Goal: Check status: Check status

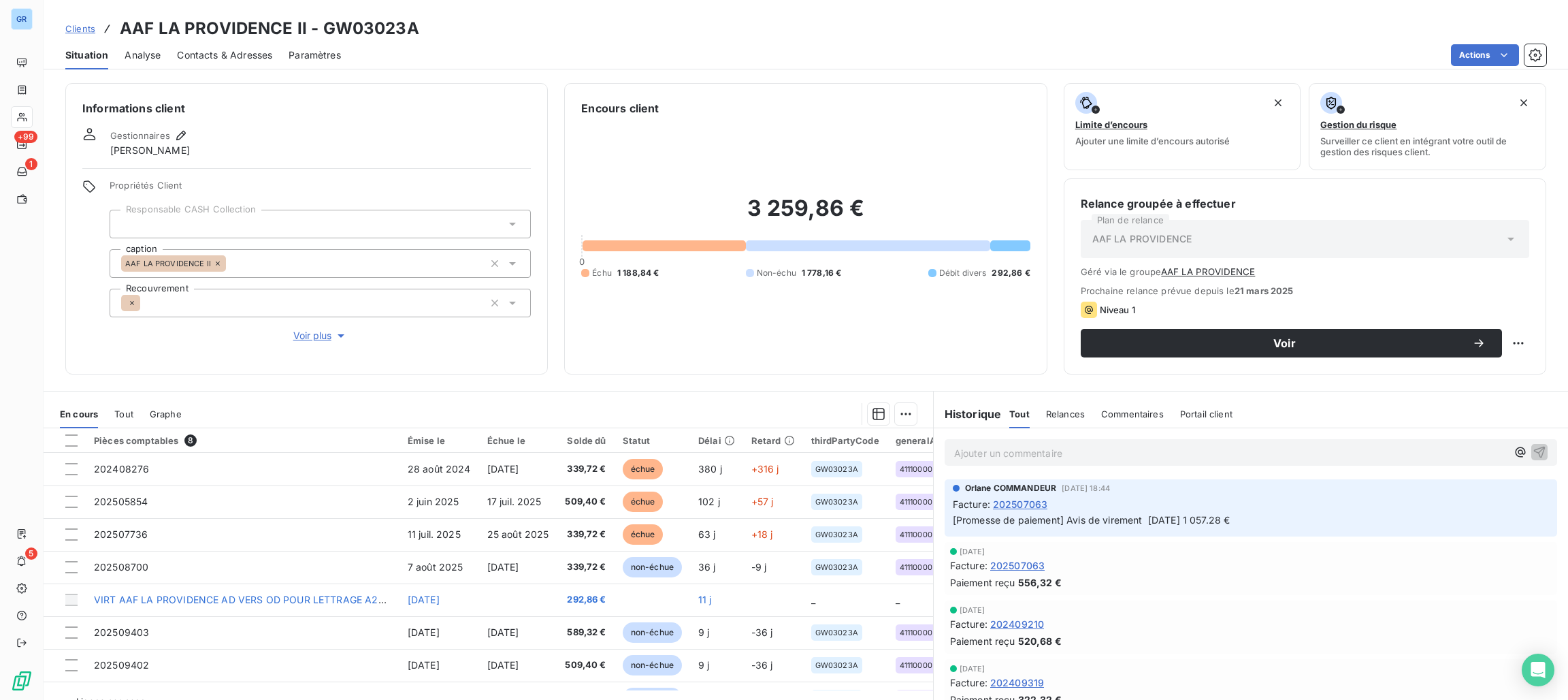
scroll to position [29, 0]
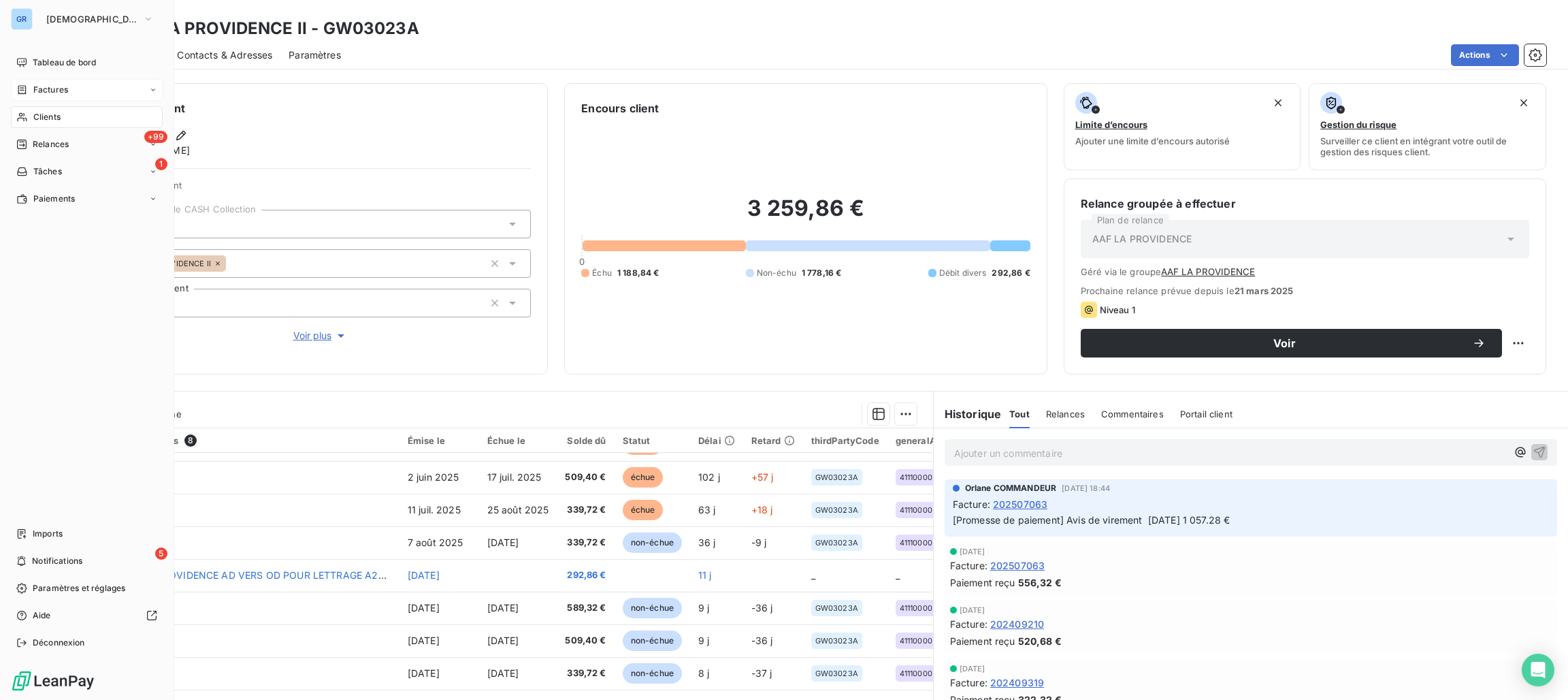
drag, startPoint x: 54, startPoint y: 86, endPoint x: 109, endPoint y: 91, distance: 55.2
click at [54, 86] on span "Factures" at bounding box center [50, 90] width 35 height 12
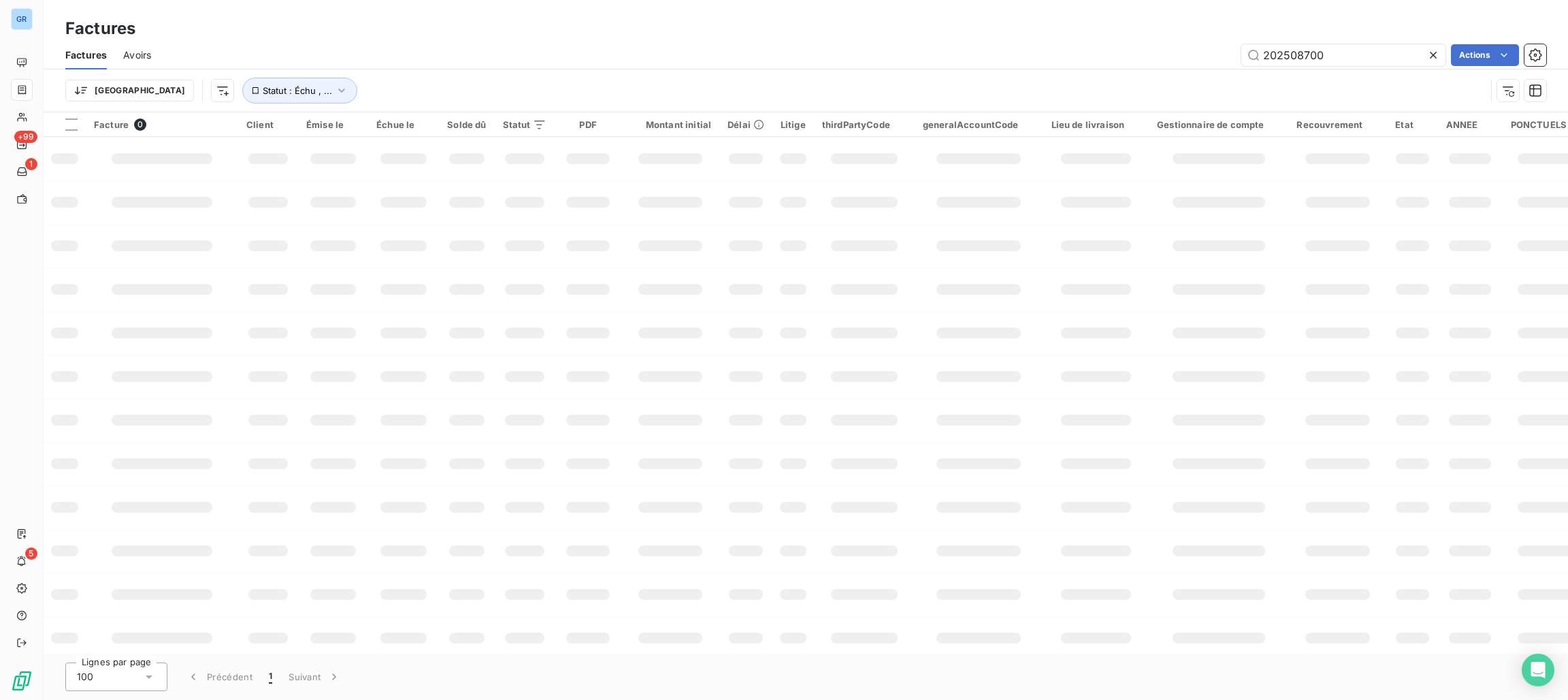
drag, startPoint x: 1321, startPoint y: 61, endPoint x: 1145, endPoint y: 59, distance: 176.0
click at [1145, 59] on div "202508700 Actions" at bounding box center [857, 55] width 1379 height 21
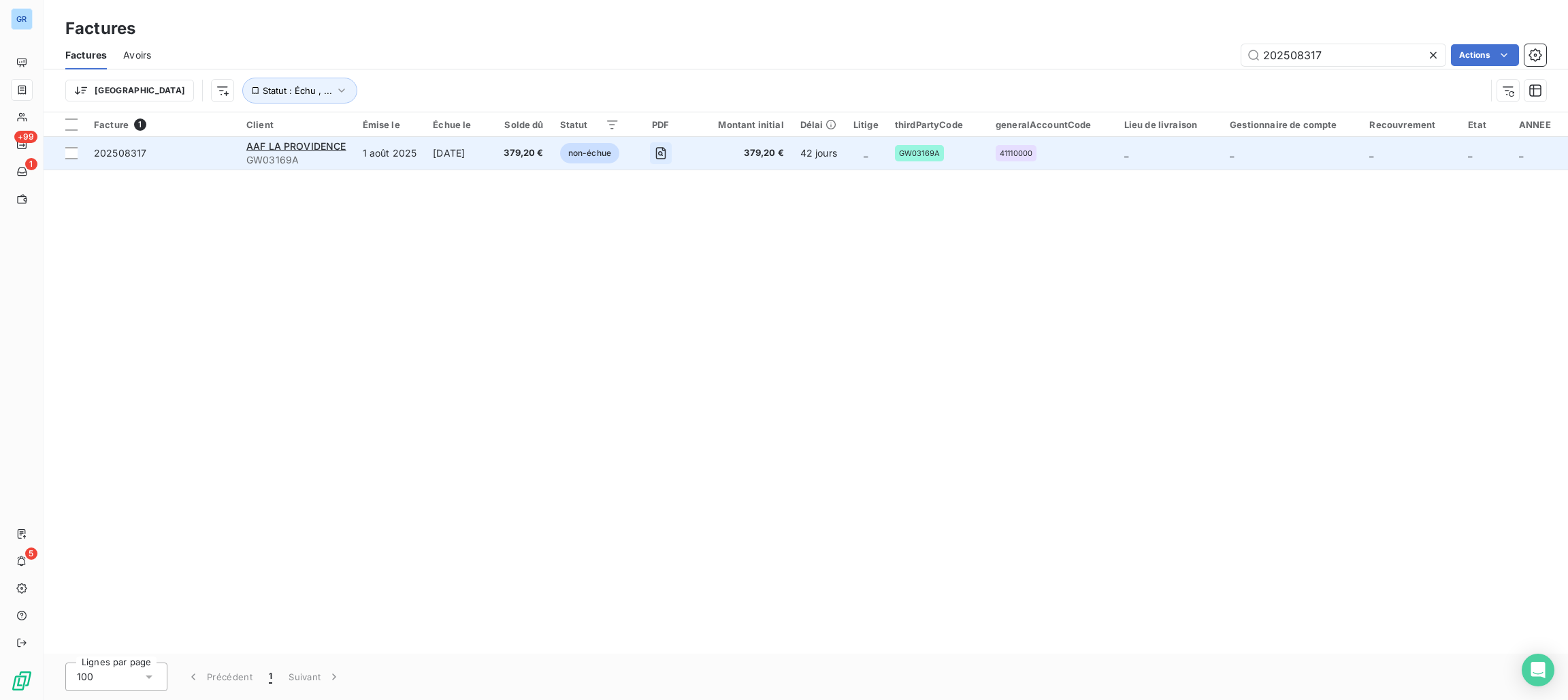
click at [666, 150] on icon "button" at bounding box center [661, 153] width 10 height 12
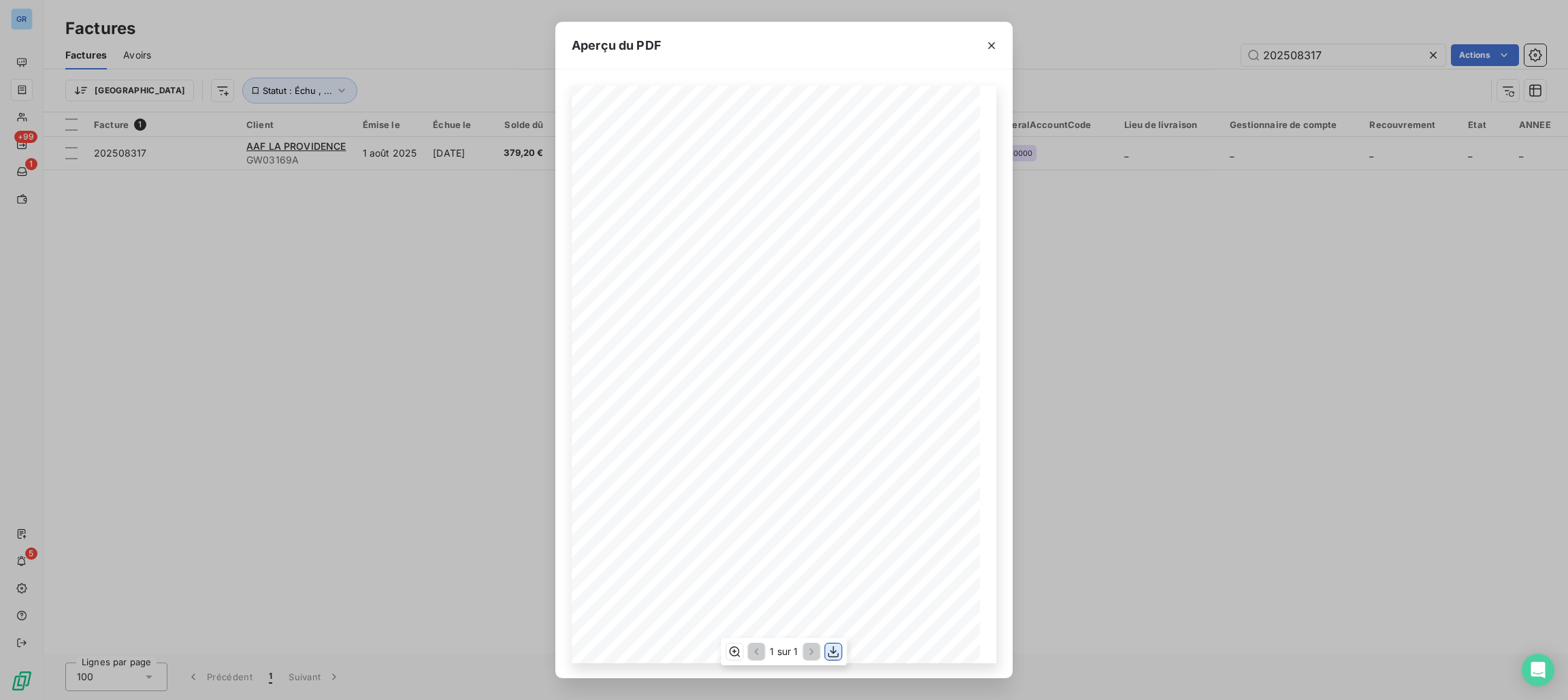
click at [825, 653] on button "button" at bounding box center [833, 651] width 16 height 16
drag, startPoint x: 984, startPoint y: 44, endPoint x: 1008, endPoint y: 40, distance: 24.3
click at [984, 44] on icon "button" at bounding box center [991, 45] width 14 height 14
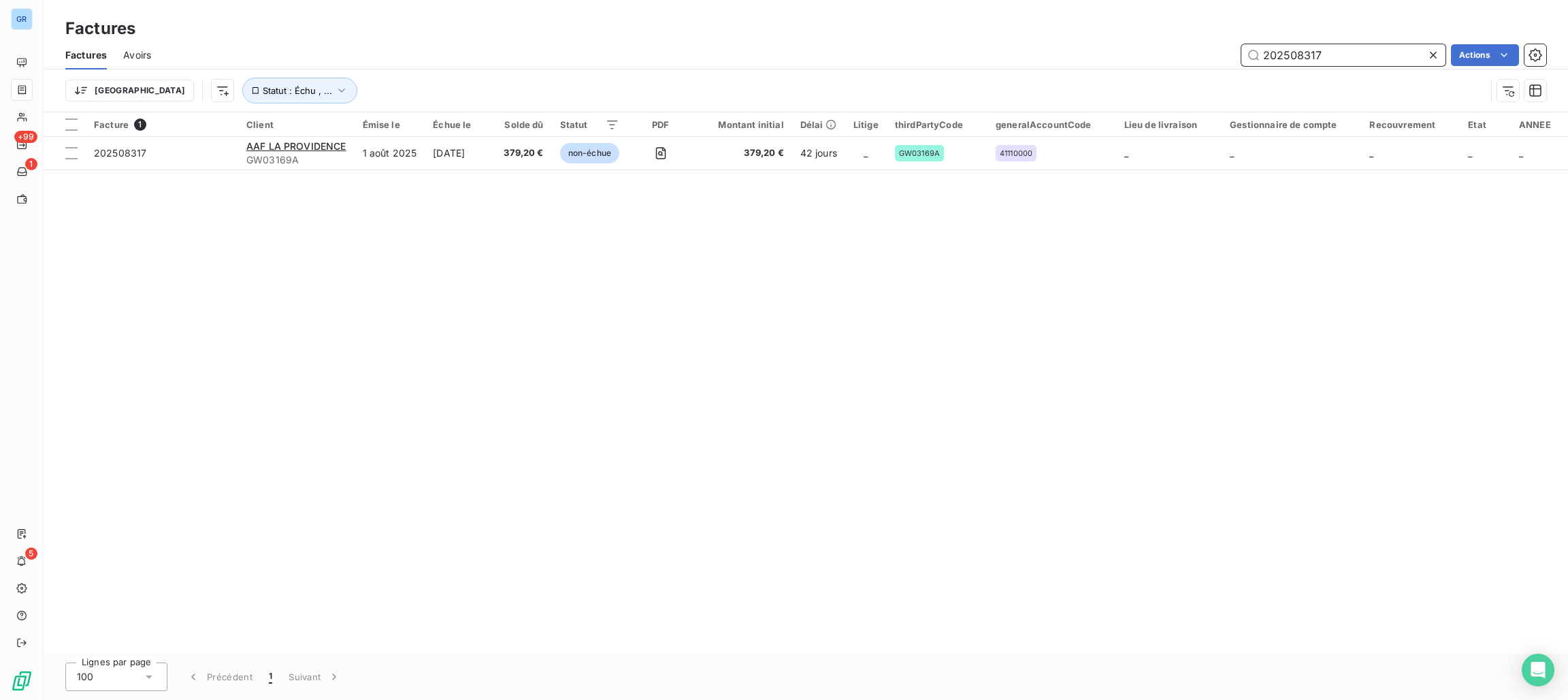
drag, startPoint x: 1341, startPoint y: 62, endPoint x: 1167, endPoint y: 62, distance: 174.0
click at [1167, 62] on div "202508317 Actions" at bounding box center [857, 55] width 1379 height 21
paste input "655"
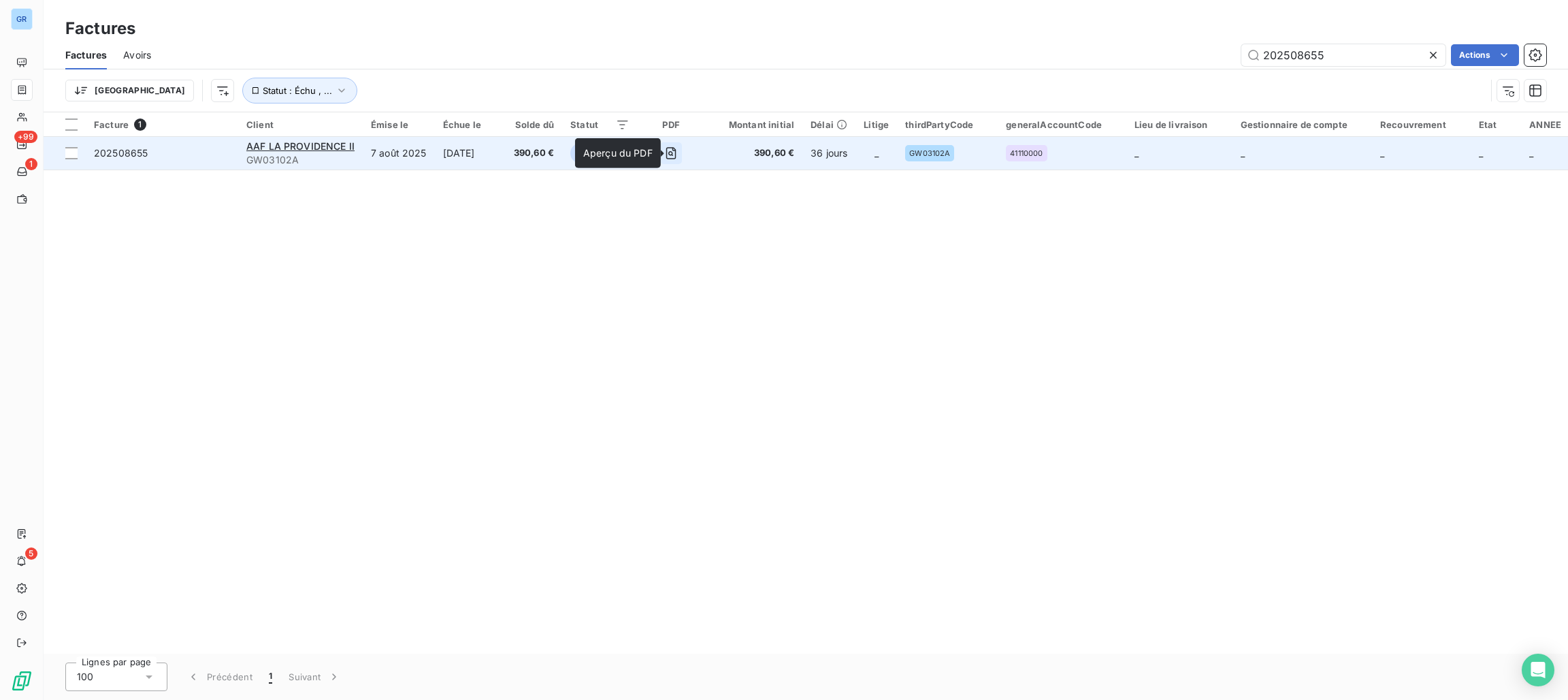
click at [673, 150] on icon "button" at bounding box center [672, 153] width 10 height 12
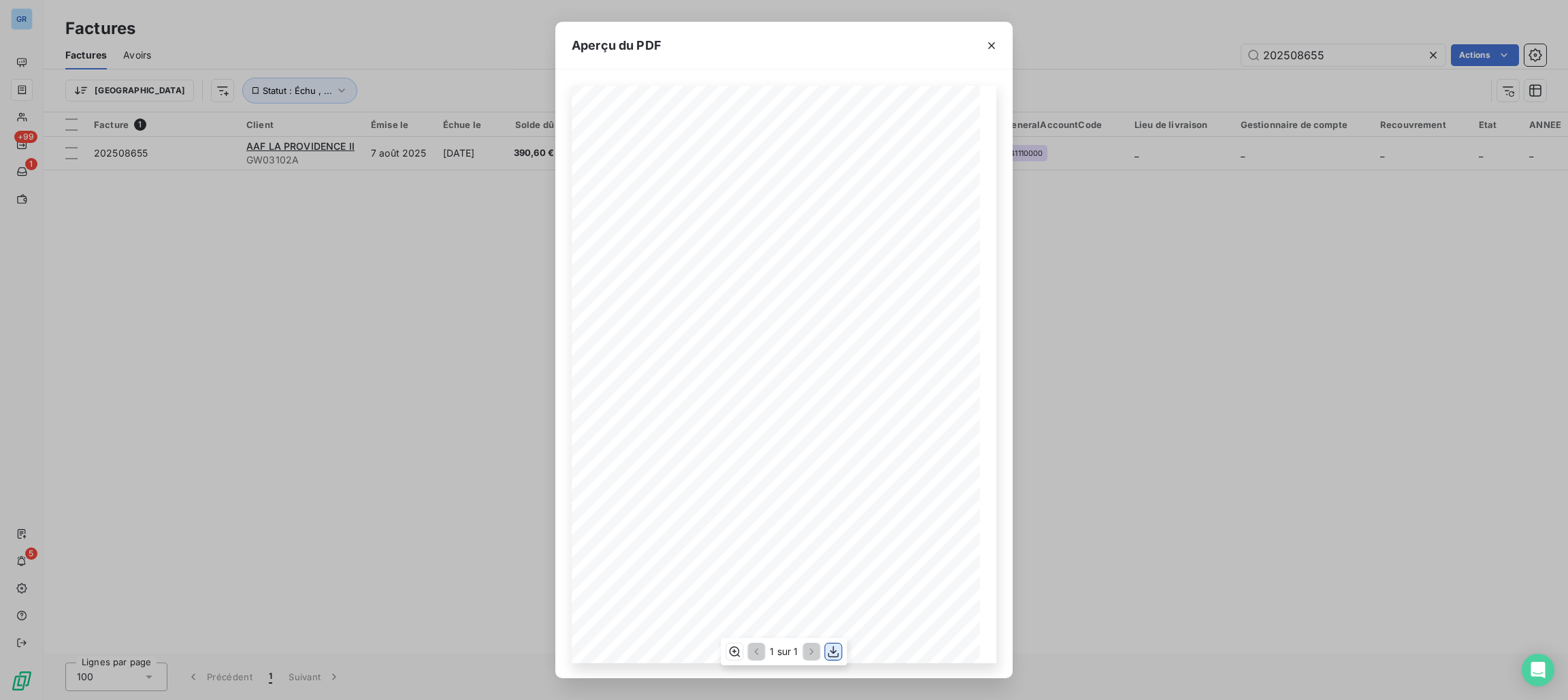
click at [831, 646] on icon "button" at bounding box center [834, 651] width 14 height 14
click at [997, 50] on icon "button" at bounding box center [991, 45] width 14 height 14
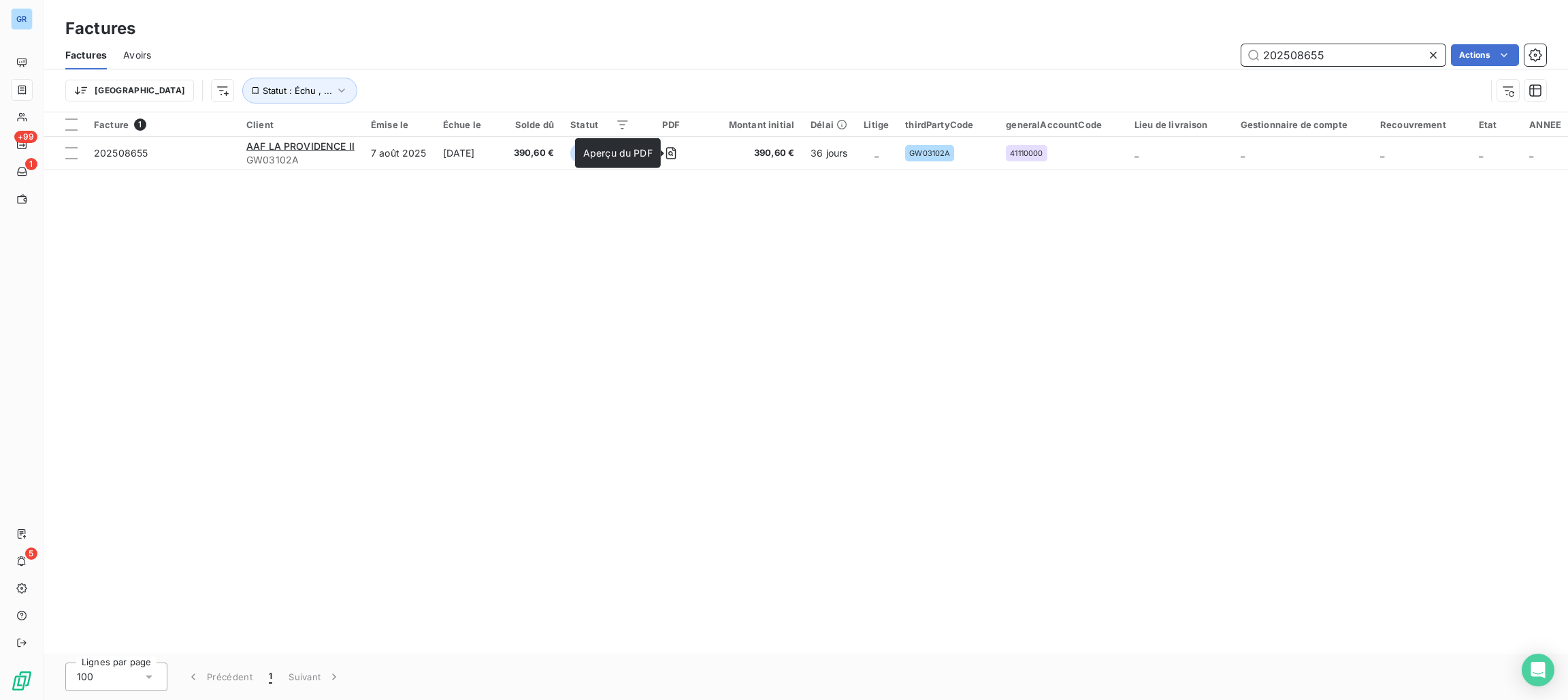
drag, startPoint x: 1369, startPoint y: 57, endPoint x: 1037, endPoint y: 56, distance: 332.0
click at [1036, 56] on div "202508655 Actions" at bounding box center [857, 55] width 1379 height 21
paste input "700"
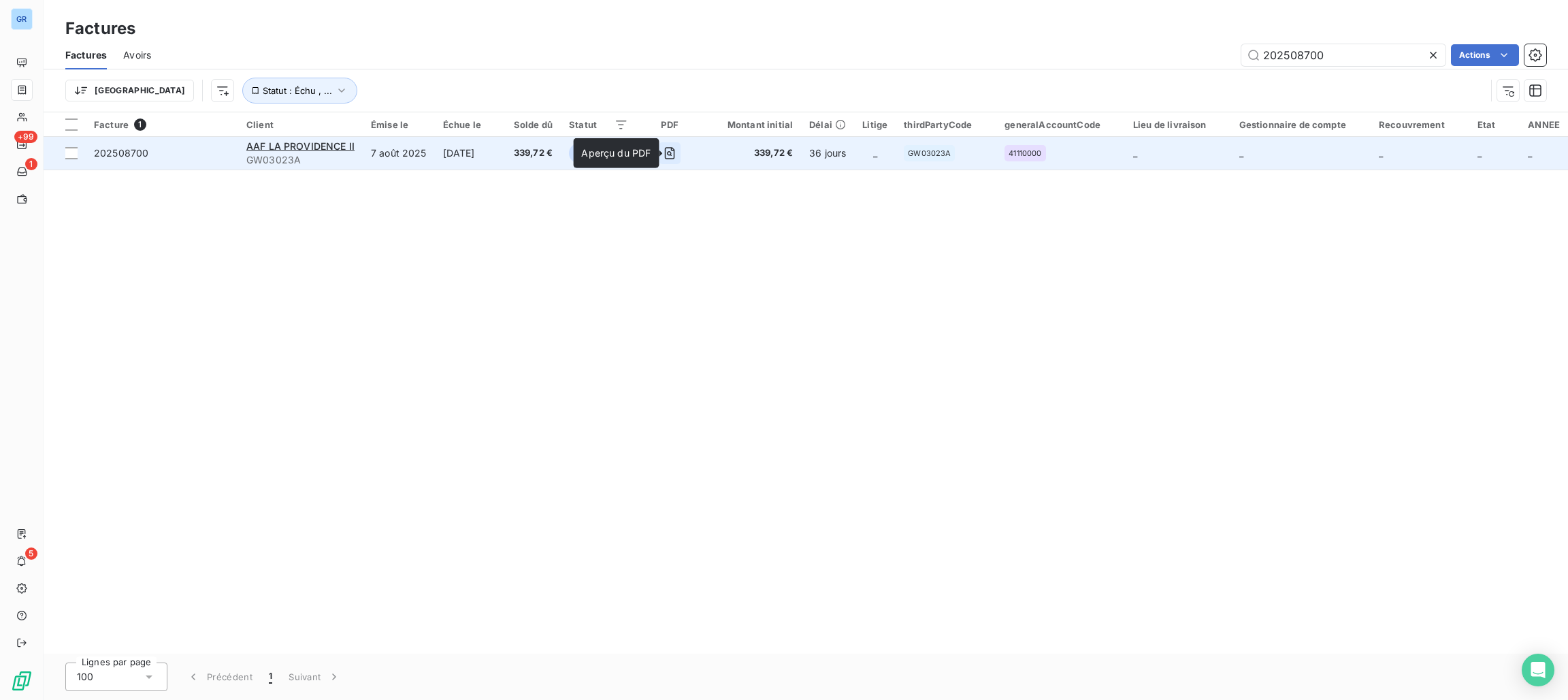
click at [677, 155] on icon "button" at bounding box center [670, 153] width 14 height 14
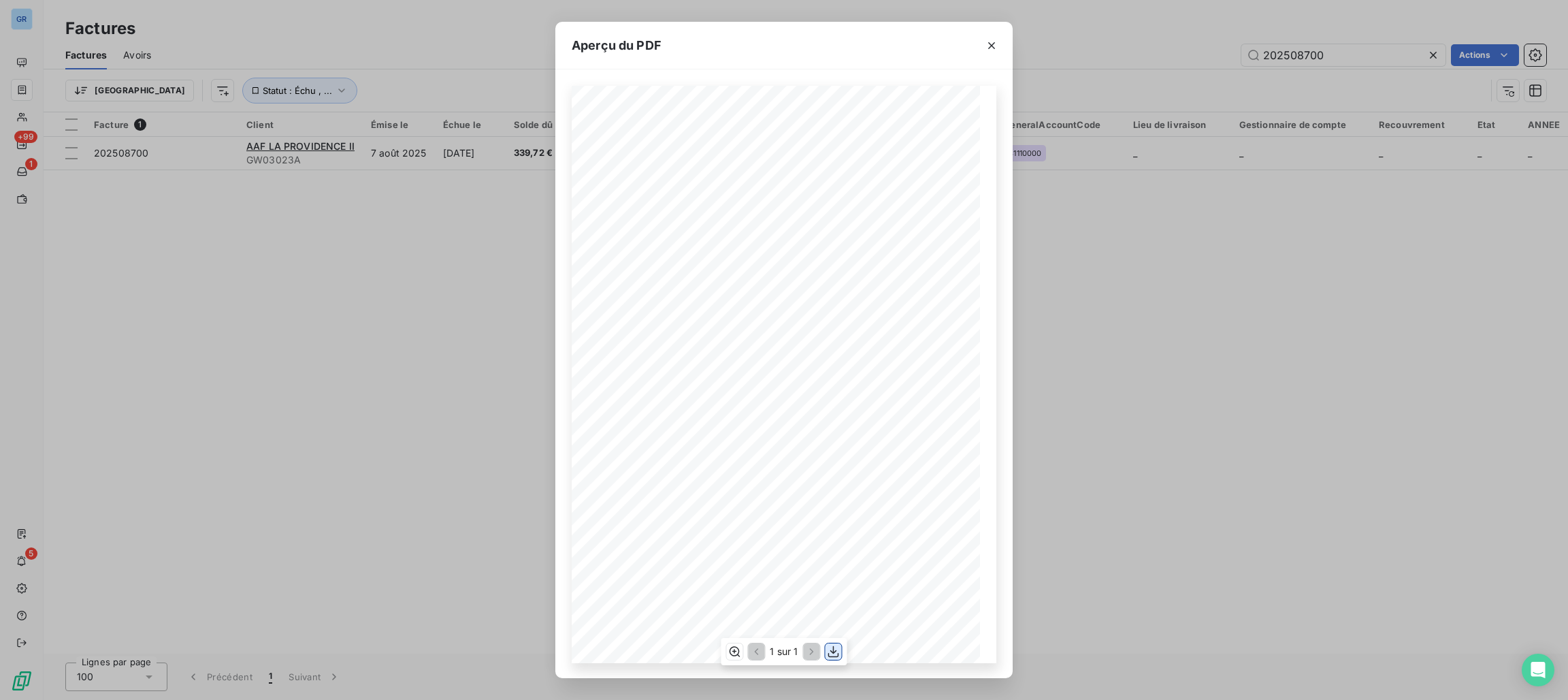
click at [834, 650] on icon "button" at bounding box center [834, 651] width 14 height 14
drag, startPoint x: 1097, startPoint y: 52, endPoint x: 1107, endPoint y: 53, distance: 10.0
click at [1097, 52] on div "Aperçu du PDF Référence interne Numéro de Date de Numéro de commande Référence …" at bounding box center [784, 350] width 1568 height 700
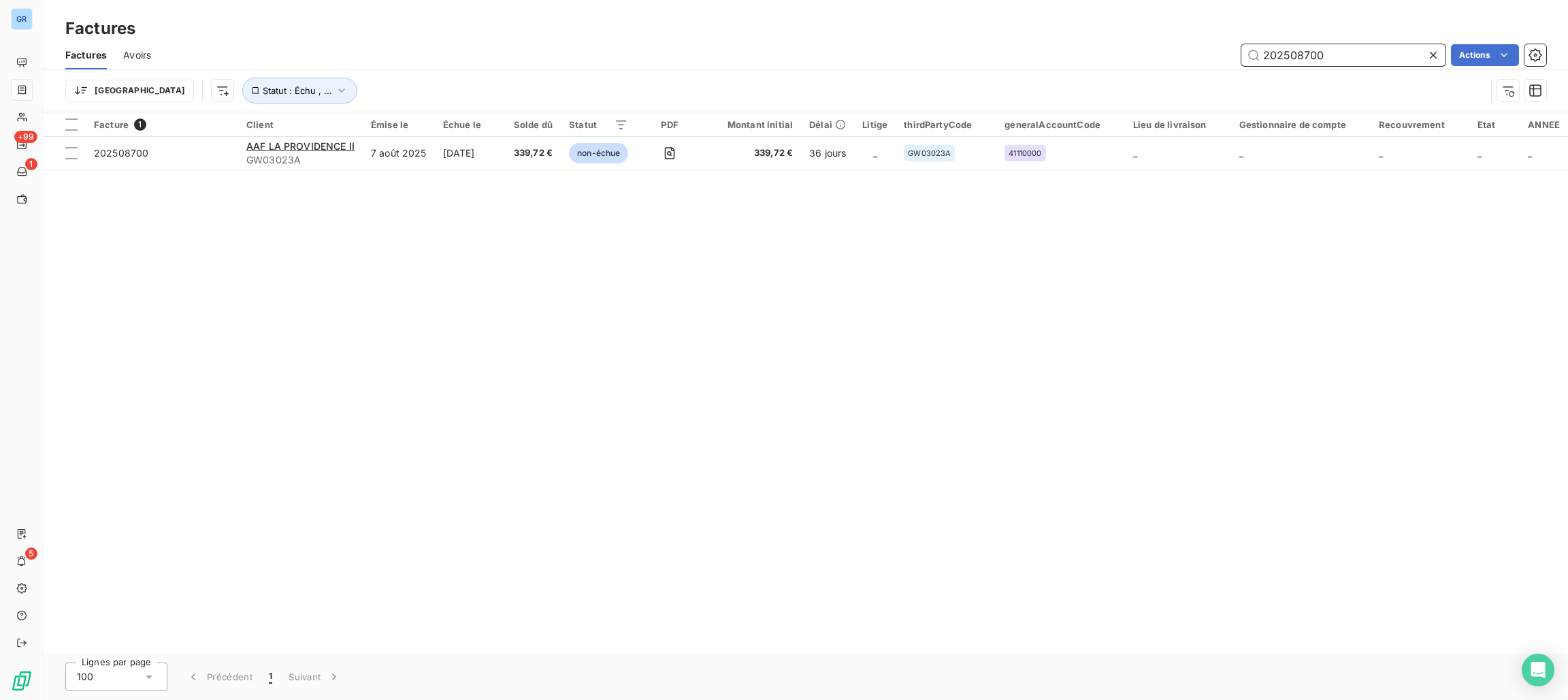
drag, startPoint x: 1365, startPoint y: 56, endPoint x: 1178, endPoint y: 42, distance: 187.5
click at [1178, 42] on div "Factures Avoirs 202508700 Actions" at bounding box center [806, 55] width 1524 height 28
paste input "43"
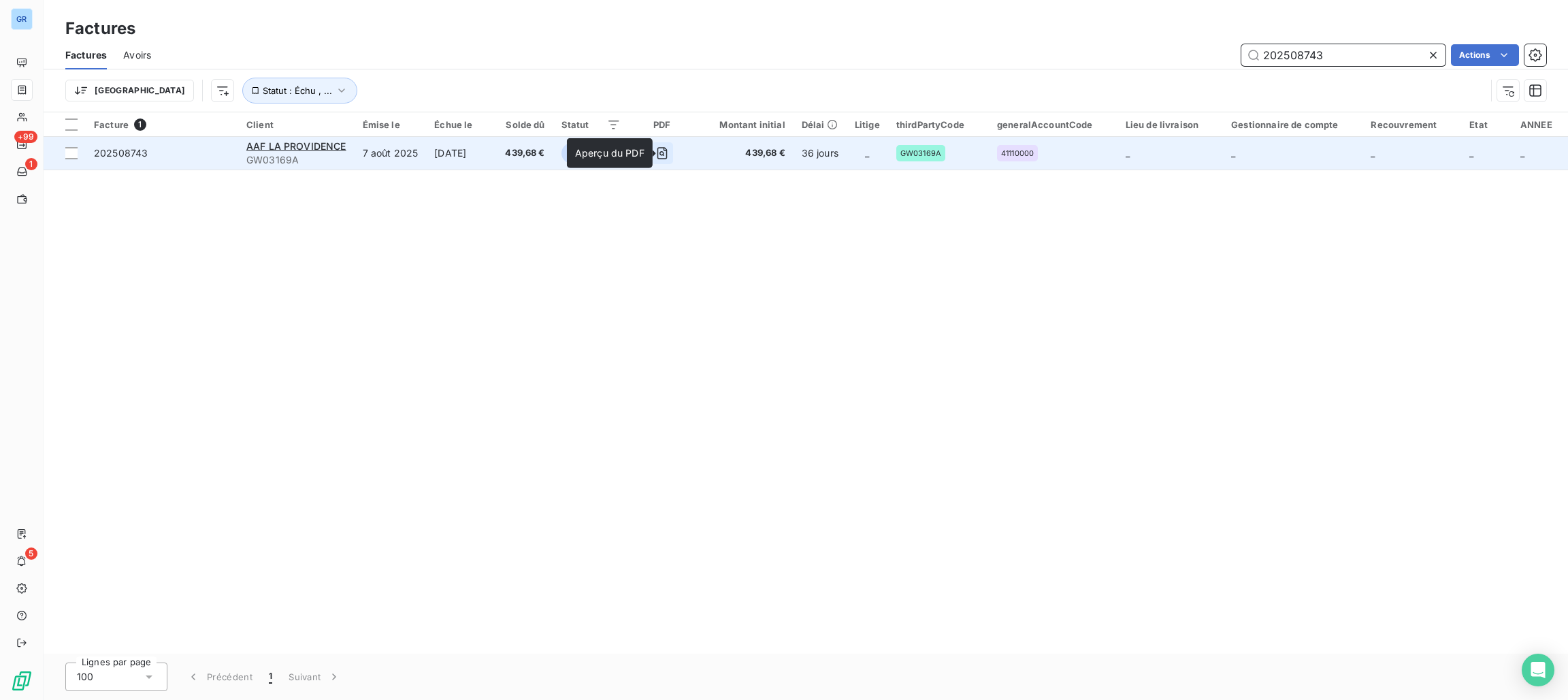
type input "202508743"
click at [669, 142] on button "button" at bounding box center [661, 152] width 21 height 21
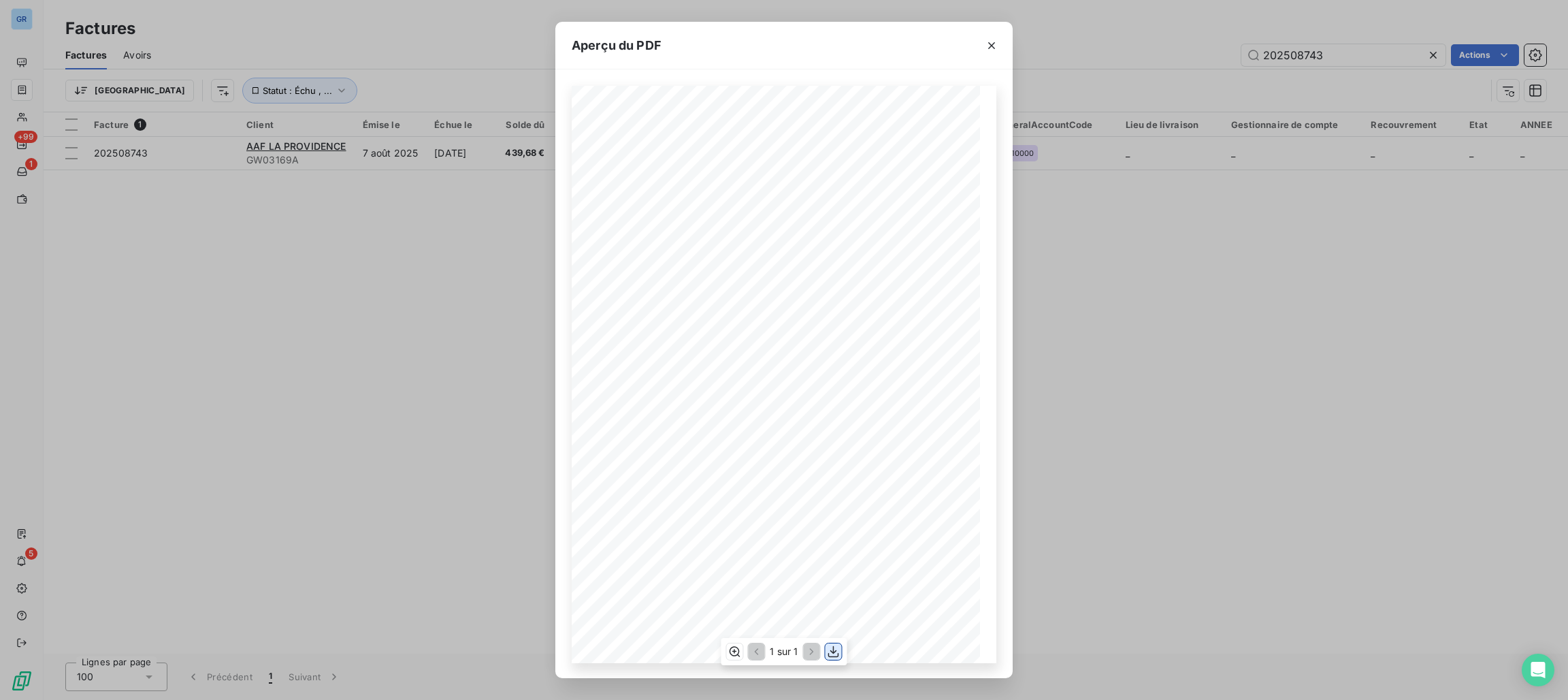
click at [831, 644] on icon "button" at bounding box center [834, 651] width 14 height 14
click at [320, 242] on div "Aperçu du PDF Référence interne Numéro de Date de Numéro de commande Référence …" at bounding box center [784, 350] width 1568 height 700
